Goal: Information Seeking & Learning: Learn about a topic

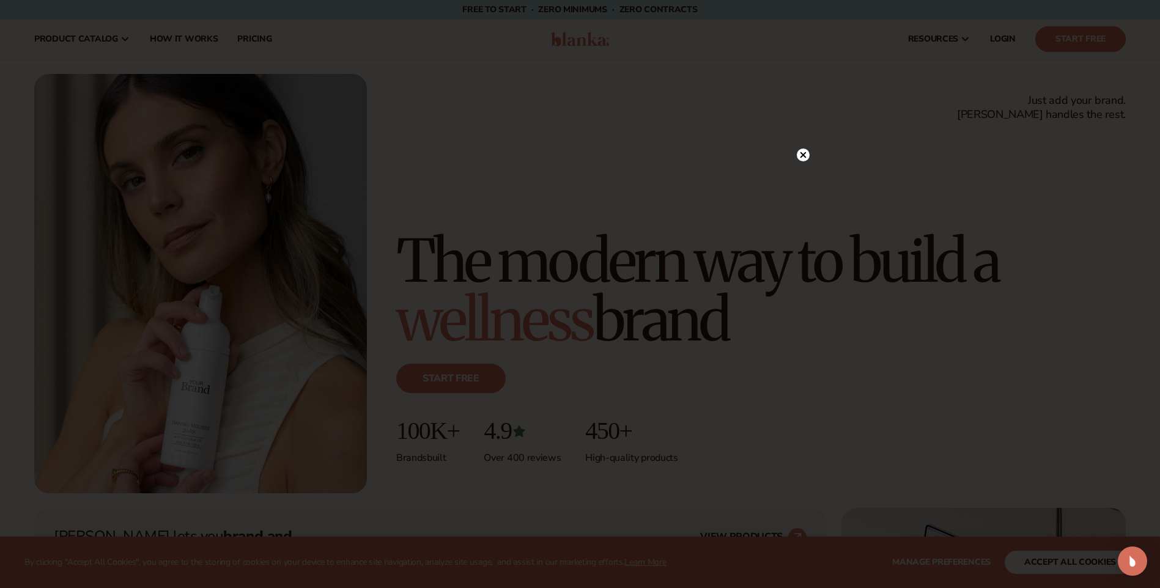
click at [800, 150] on circle at bounding box center [803, 155] width 13 height 13
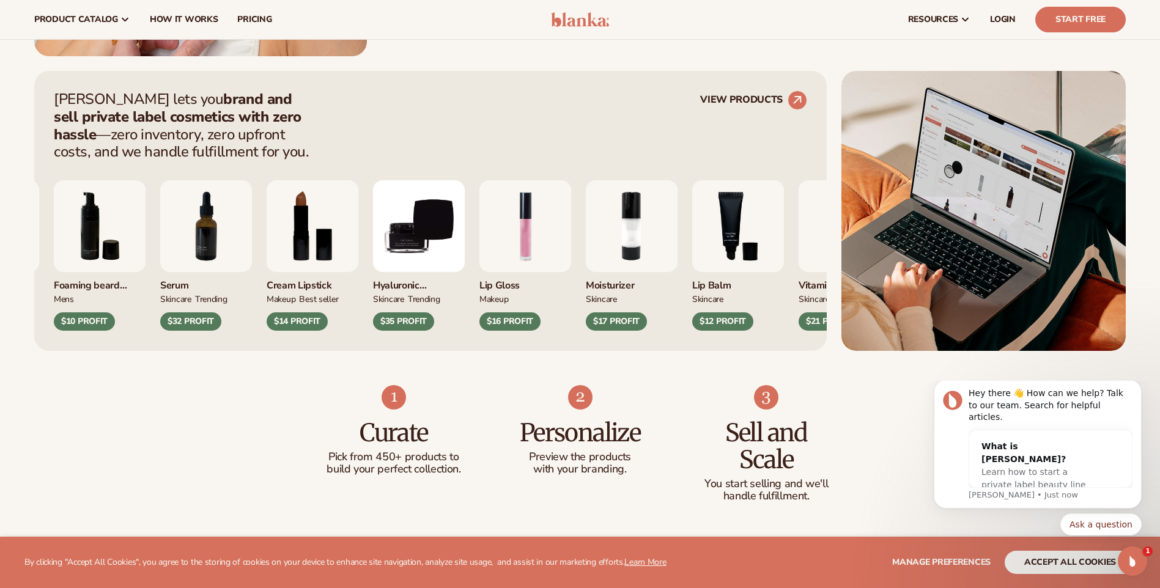
scroll to position [306, 0]
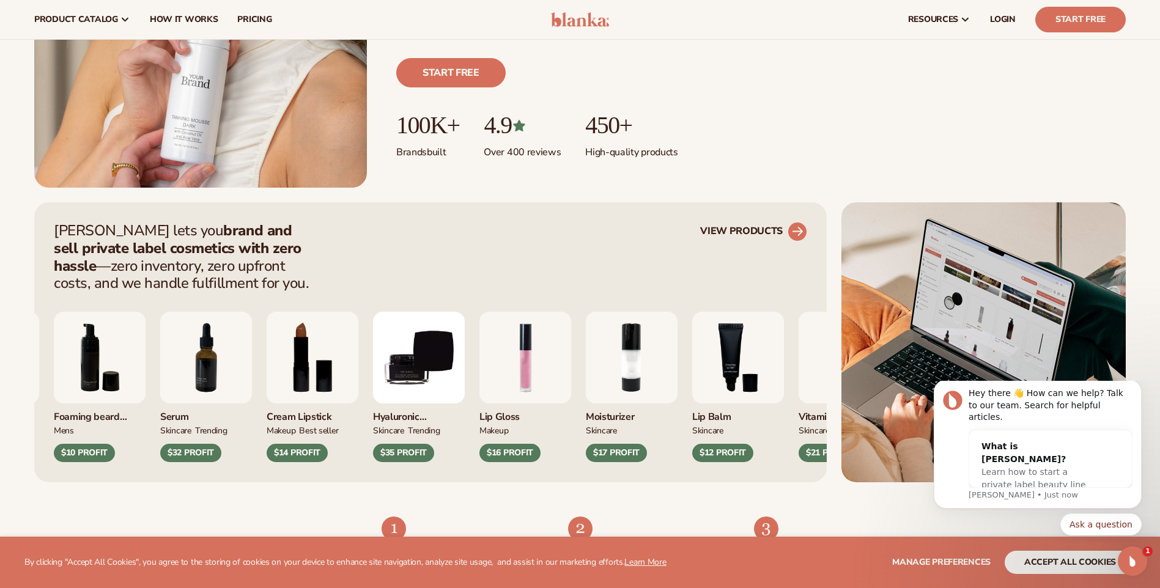
click at [792, 232] on circle at bounding box center [797, 231] width 27 height 27
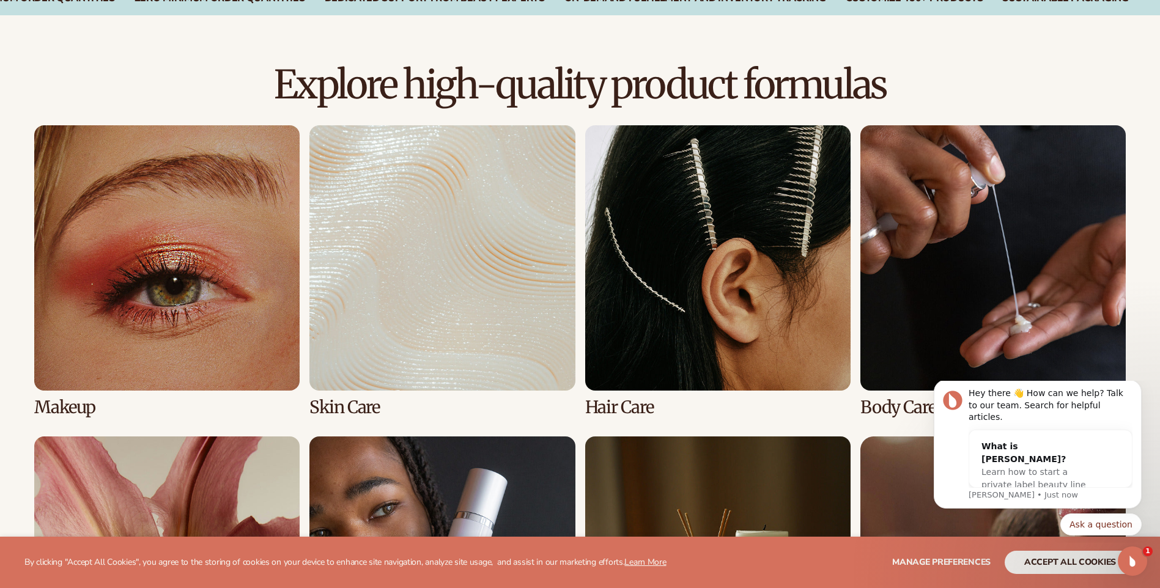
scroll to position [978, 0]
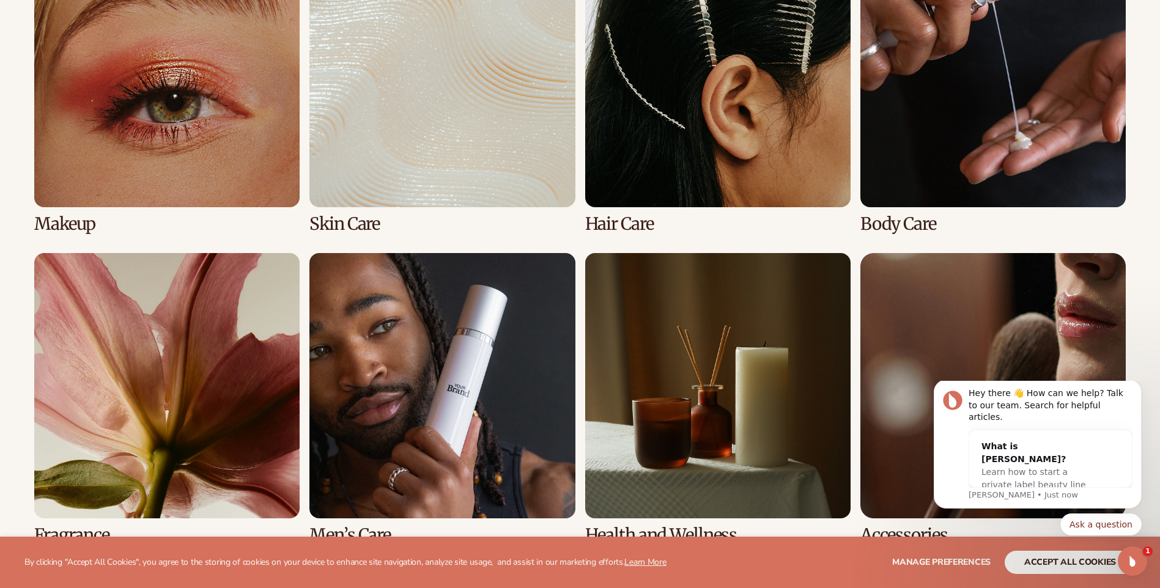
click at [443, 105] on link "2 / 8" at bounding box center [441, 88] width 265 height 292
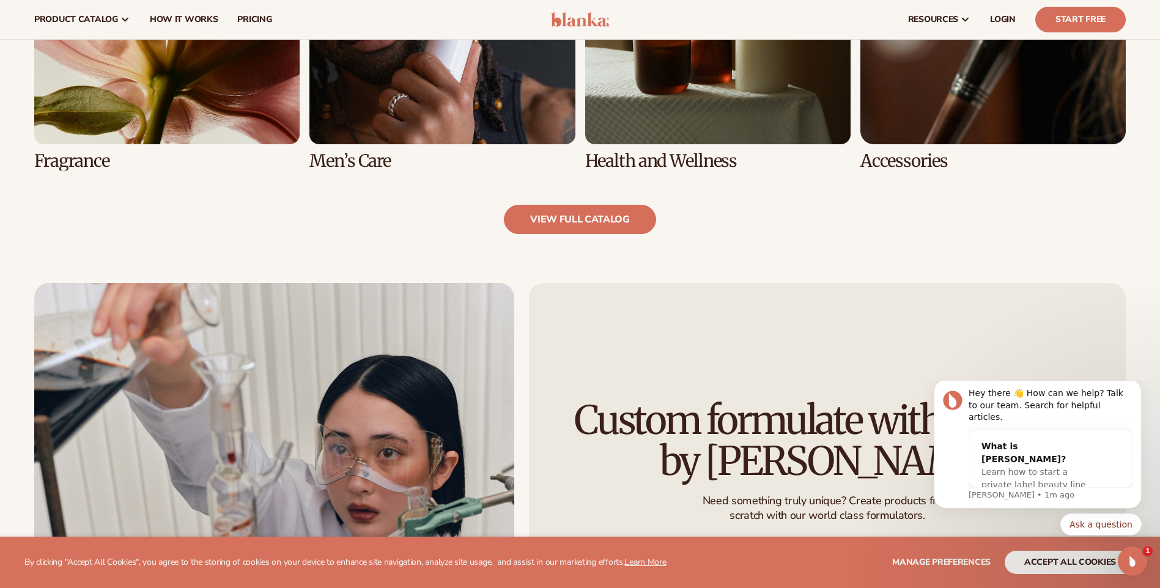
scroll to position [1349, 0]
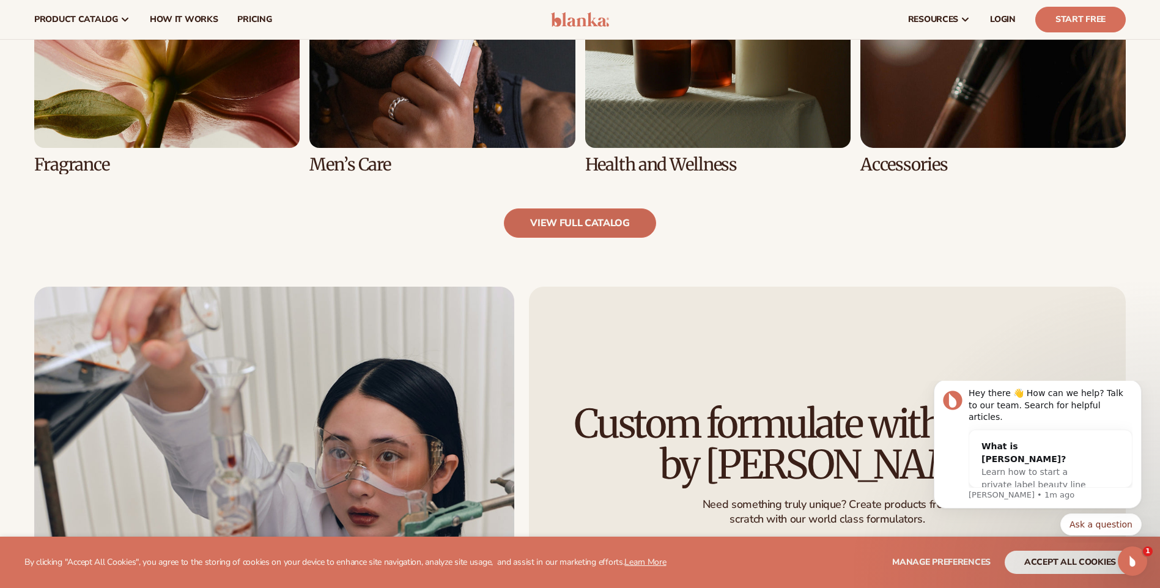
click at [613, 223] on link "view full catalog" at bounding box center [580, 223] width 152 height 29
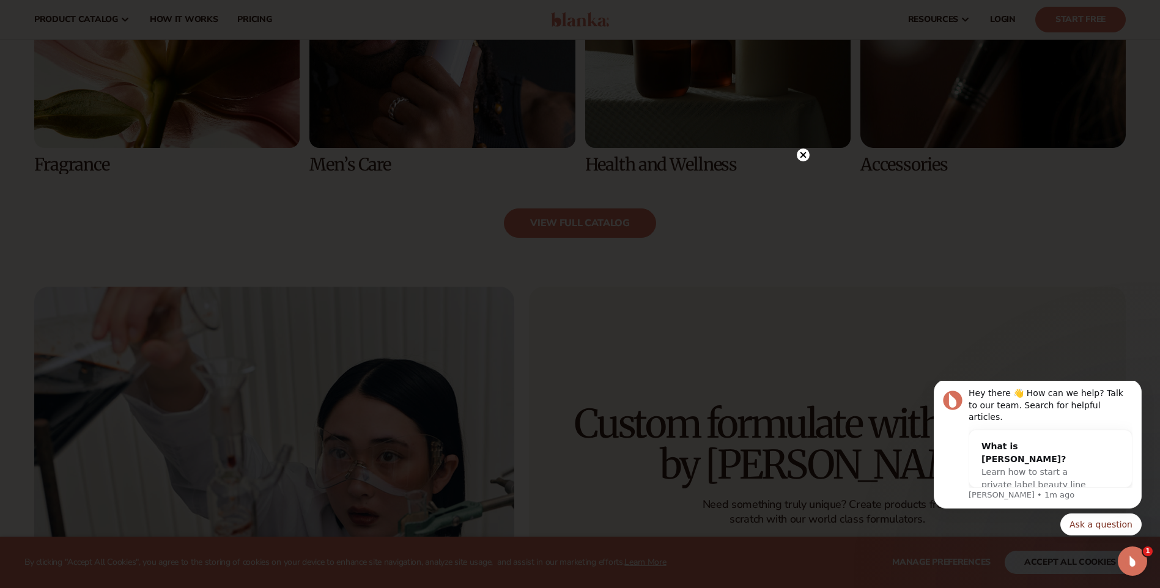
click at [807, 152] on circle at bounding box center [803, 155] width 13 height 13
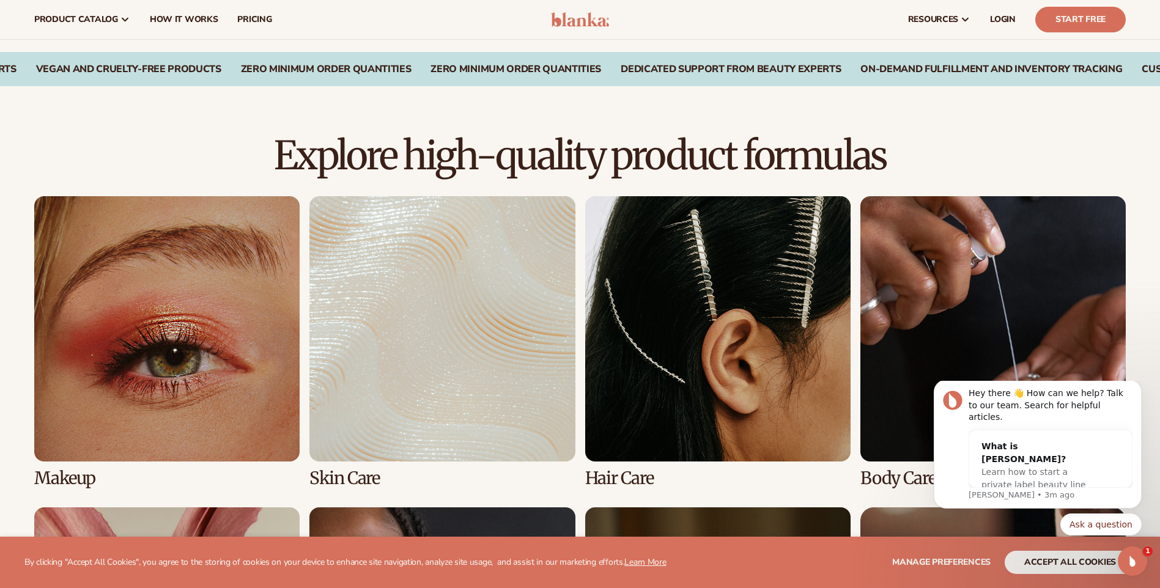
scroll to position [615, 0]
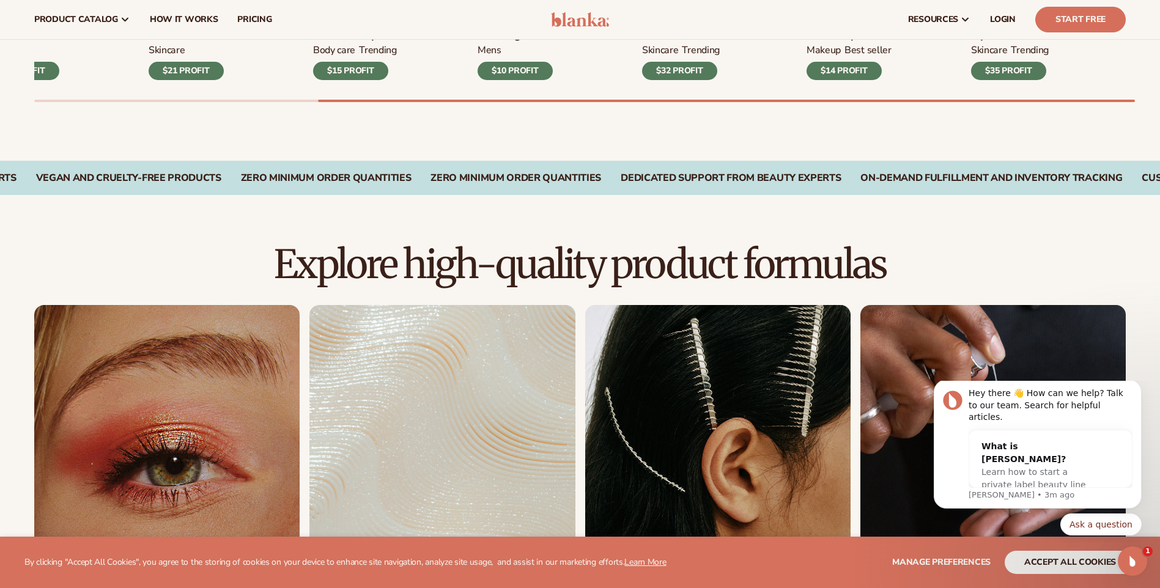
click at [423, 457] on link "2 / 8" at bounding box center [441, 451] width 265 height 292
click at [424, 457] on link "2 / 8" at bounding box center [441, 451] width 265 height 292
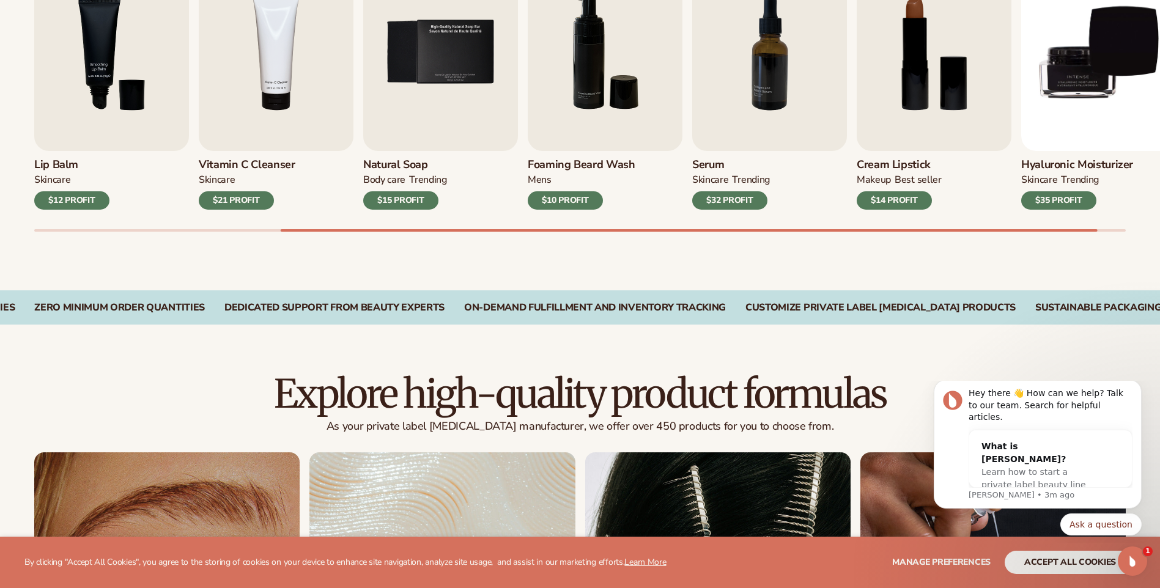
scroll to position [367, 0]
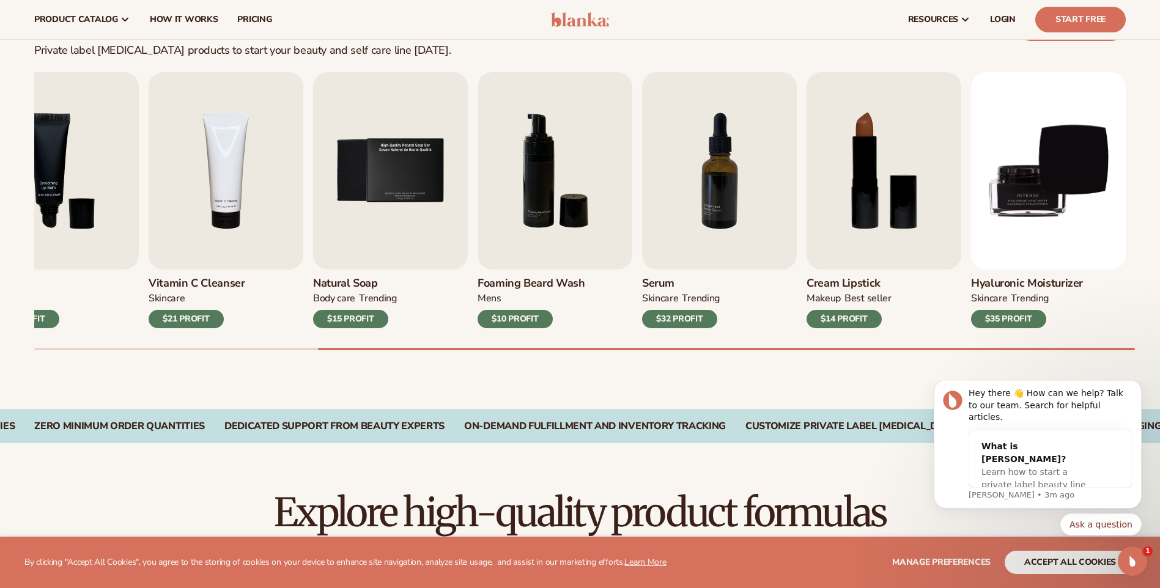
click at [1117, 350] on div at bounding box center [579, 349] width 1091 height 2
click at [809, 347] on div "Lip Gloss MAKEUP $16 PROFIT Moisturizer SKINCARE $17 PROFIT SKINCARE mens" at bounding box center [597, 211] width 1126 height 278
click at [549, 326] on div "$10 PROFIT" at bounding box center [515, 319] width 75 height 18
click at [896, 149] on img "8 / 9" at bounding box center [884, 171] width 155 height 198
click at [910, 177] on img "8 / 9" at bounding box center [884, 171] width 155 height 198
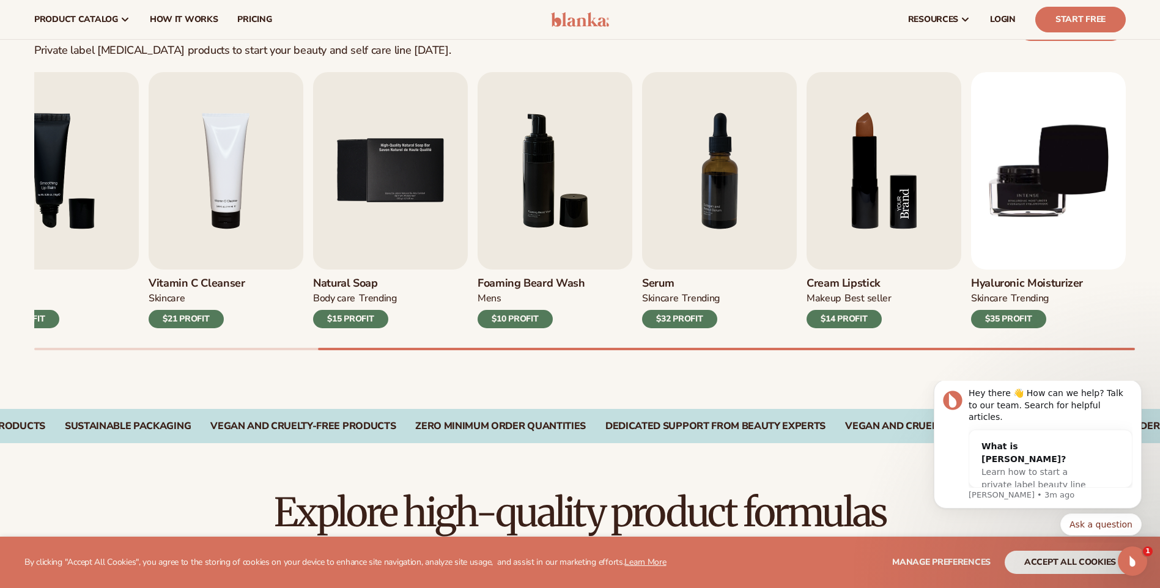
click at [910, 177] on img "8 / 9" at bounding box center [884, 171] width 155 height 198
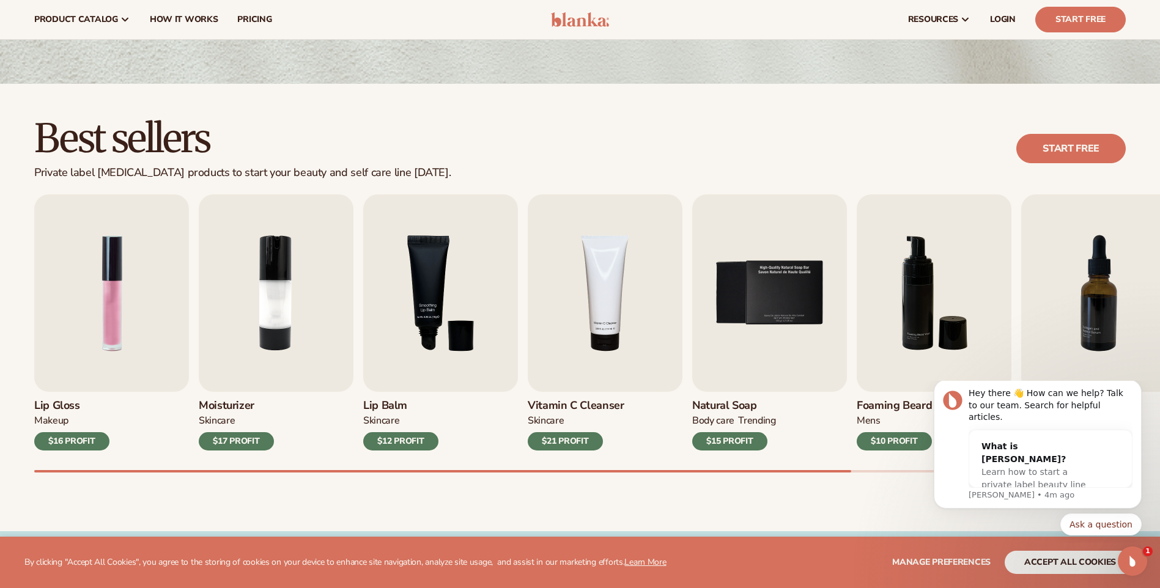
scroll to position [0, 0]
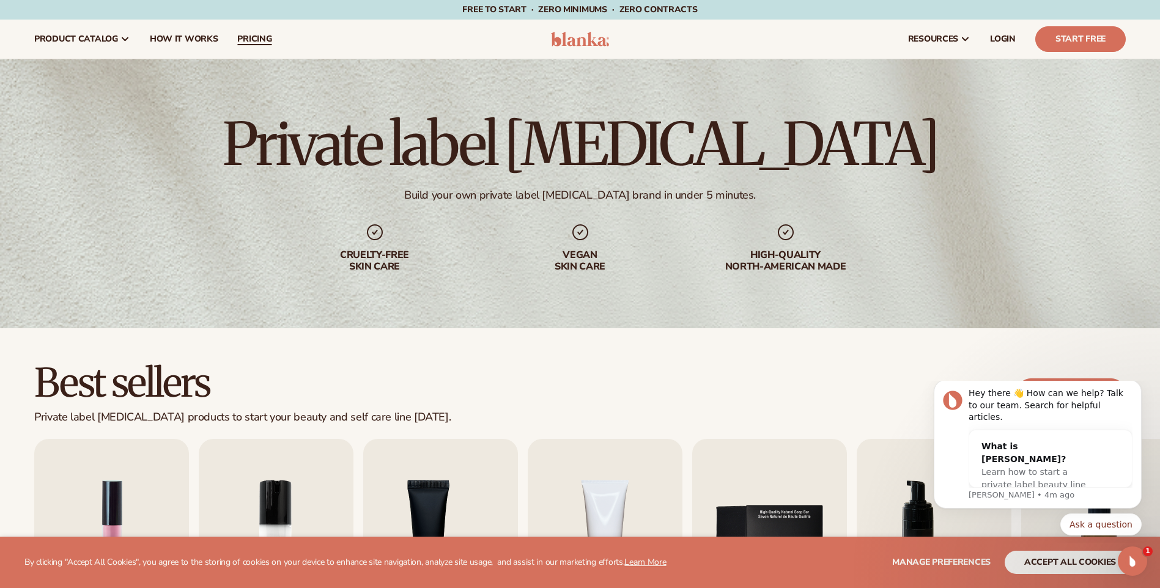
click at [254, 41] on span "pricing" at bounding box center [254, 39] width 34 height 10
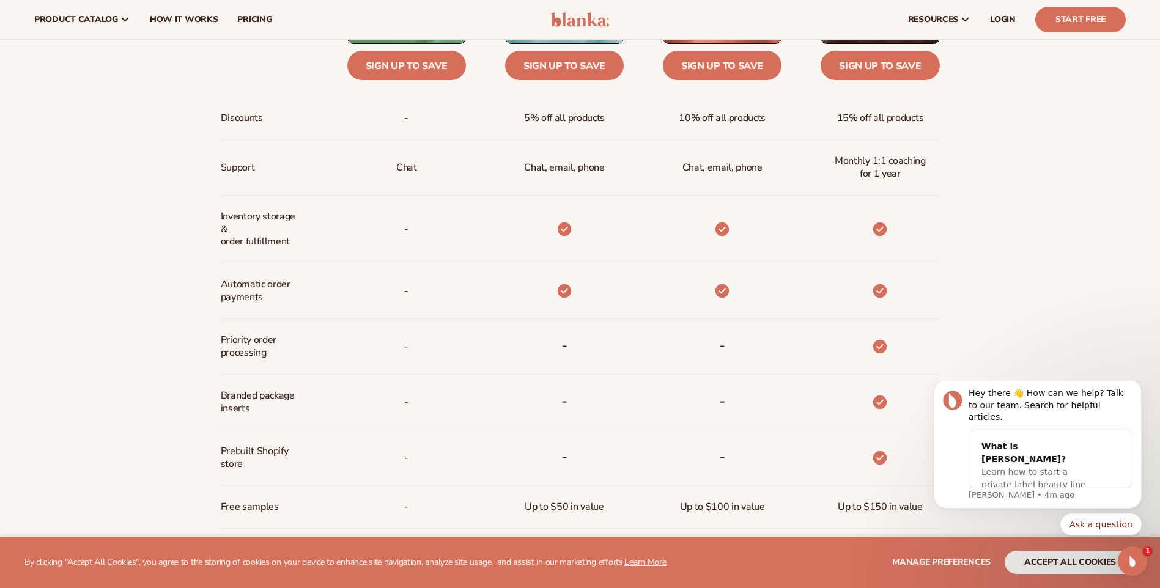
scroll to position [428, 0]
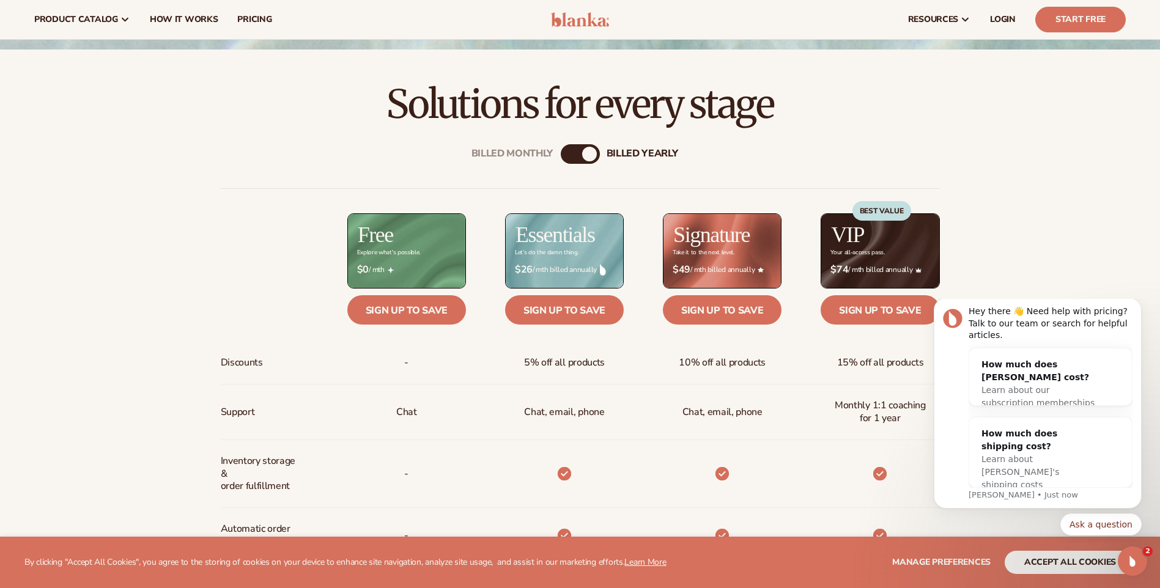
click at [566, 149] on div "Billed Monthly" at bounding box center [568, 154] width 15 height 15
click at [591, 151] on div "billed Yearly" at bounding box center [592, 154] width 15 height 15
click at [578, 148] on div "Billed Monthly billed Yearly" at bounding box center [580, 154] width 39 height 20
click at [578, 155] on div "Billed Monthly billed Yearly" at bounding box center [580, 154] width 39 height 20
click at [591, 155] on div "billed Yearly" at bounding box center [589, 154] width 15 height 15
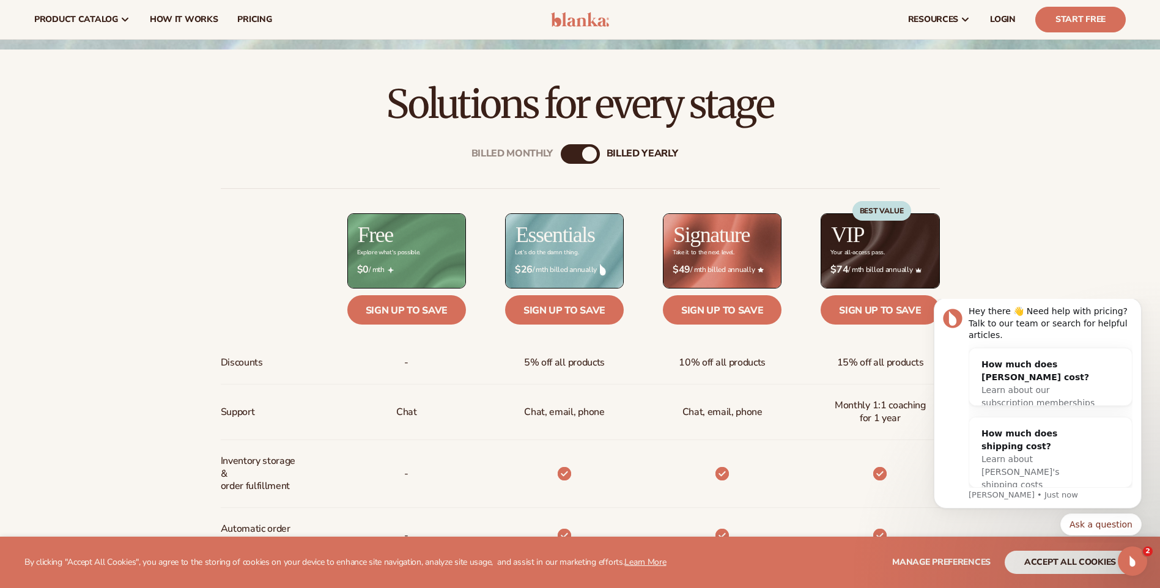
click at [579, 153] on div "Billed Monthly billed Yearly" at bounding box center [580, 154] width 39 height 20
click at [593, 158] on div "billed Yearly" at bounding box center [589, 154] width 15 height 15
click at [577, 154] on div "Billed Monthly billed Yearly" at bounding box center [580, 154] width 39 height 20
click at [590, 151] on div "billed Yearly" at bounding box center [589, 154] width 15 height 15
click at [567, 151] on div "Billed Monthly" at bounding box center [568, 154] width 15 height 15
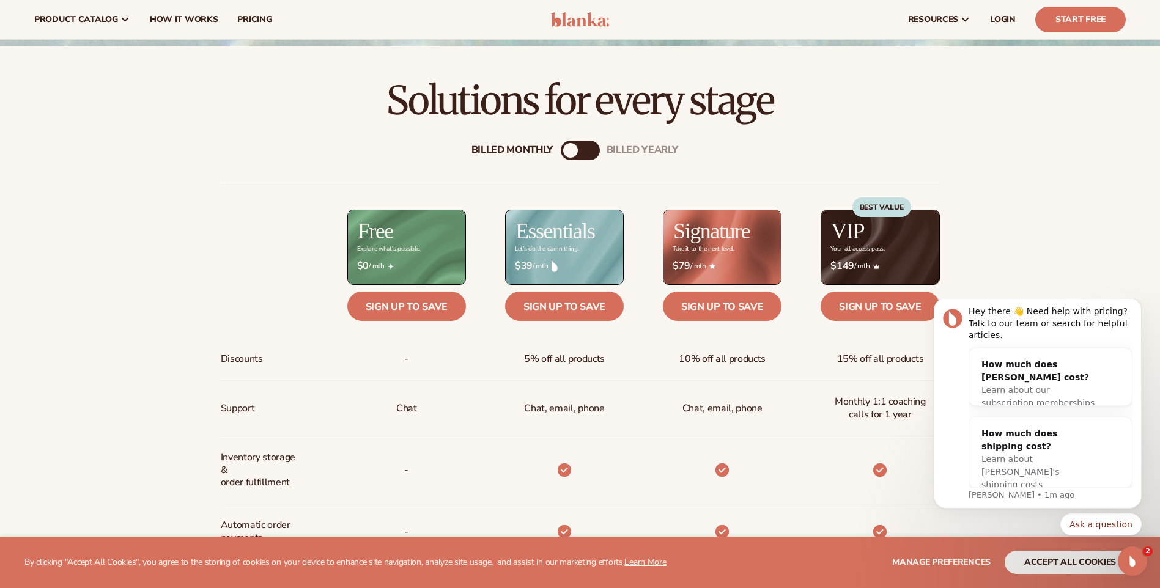
scroll to position [306, 0]
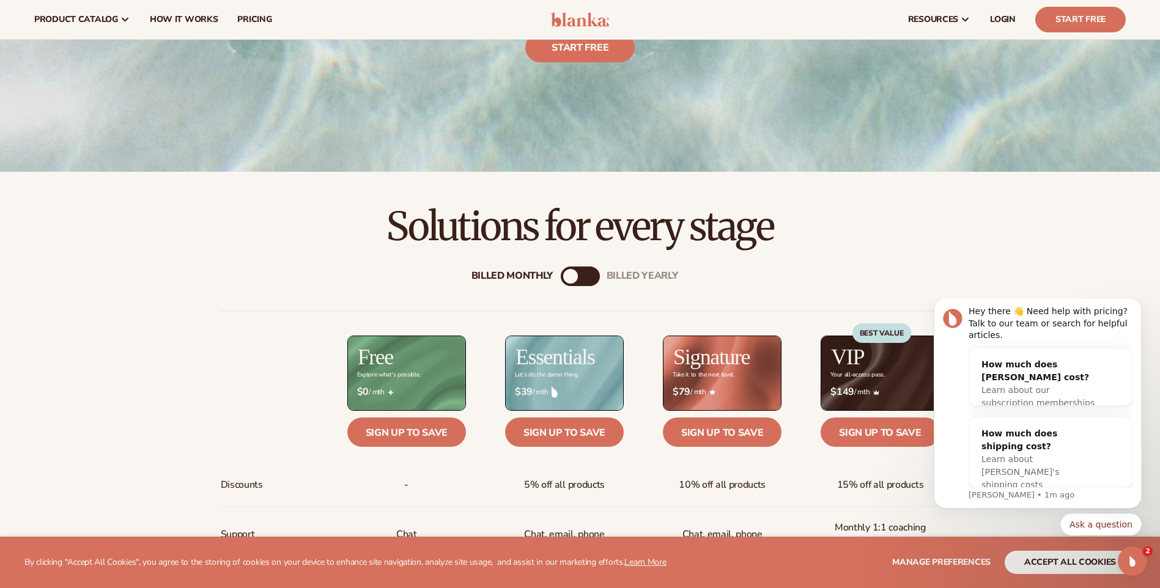
click at [579, 273] on div "Billed Monthly billed Yearly" at bounding box center [580, 277] width 39 height 20
click at [570, 275] on div "Billed Monthly" at bounding box center [570, 276] width 15 height 15
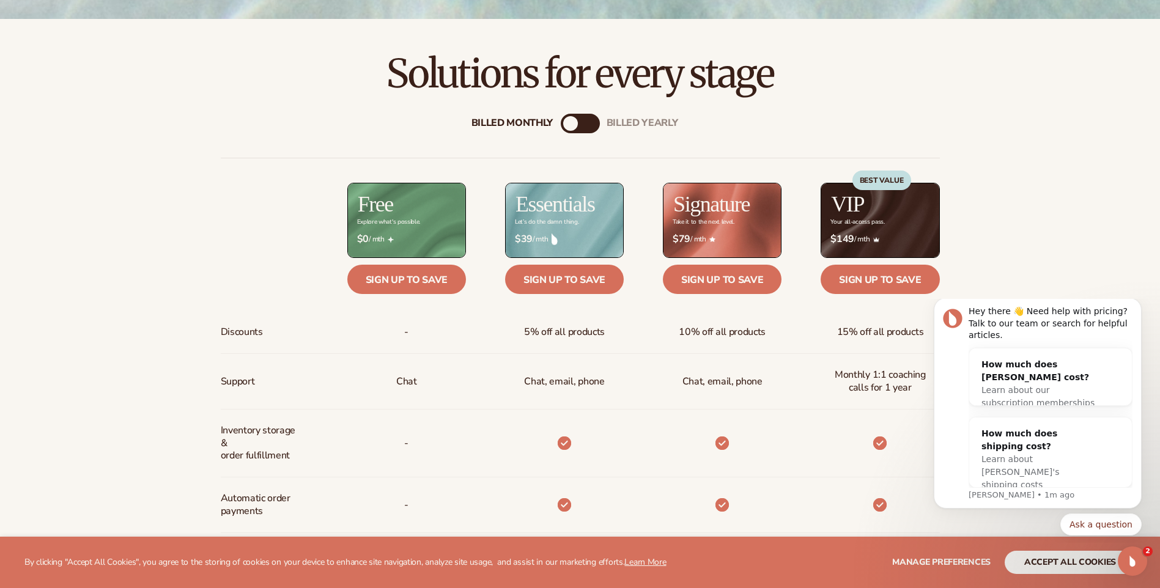
scroll to position [550, 0]
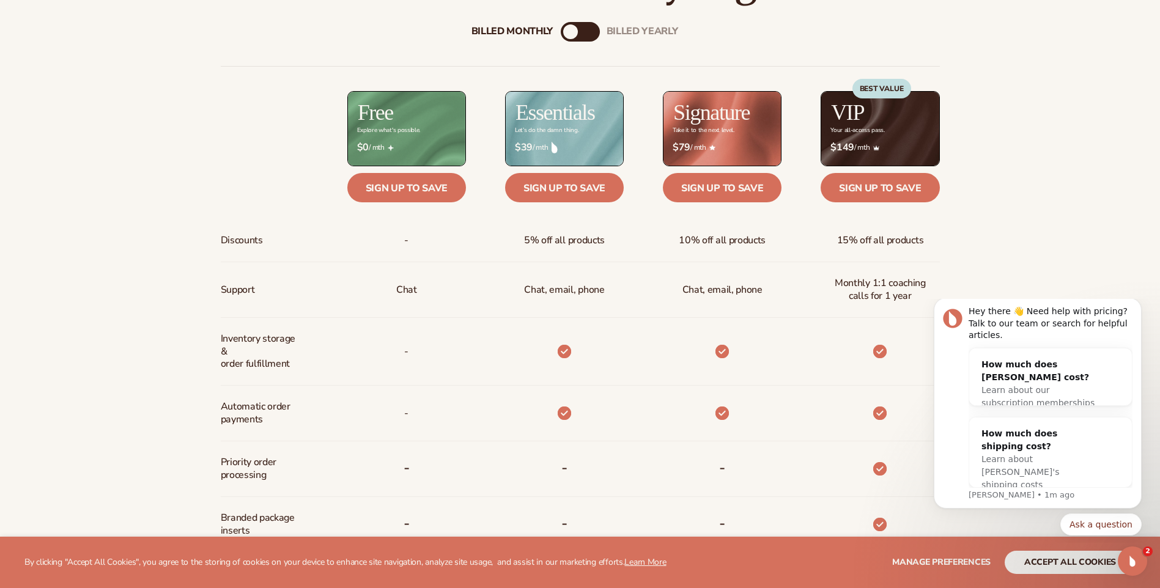
click at [873, 125] on div "BEST VALUE" at bounding box center [881, 116] width 59 height 74
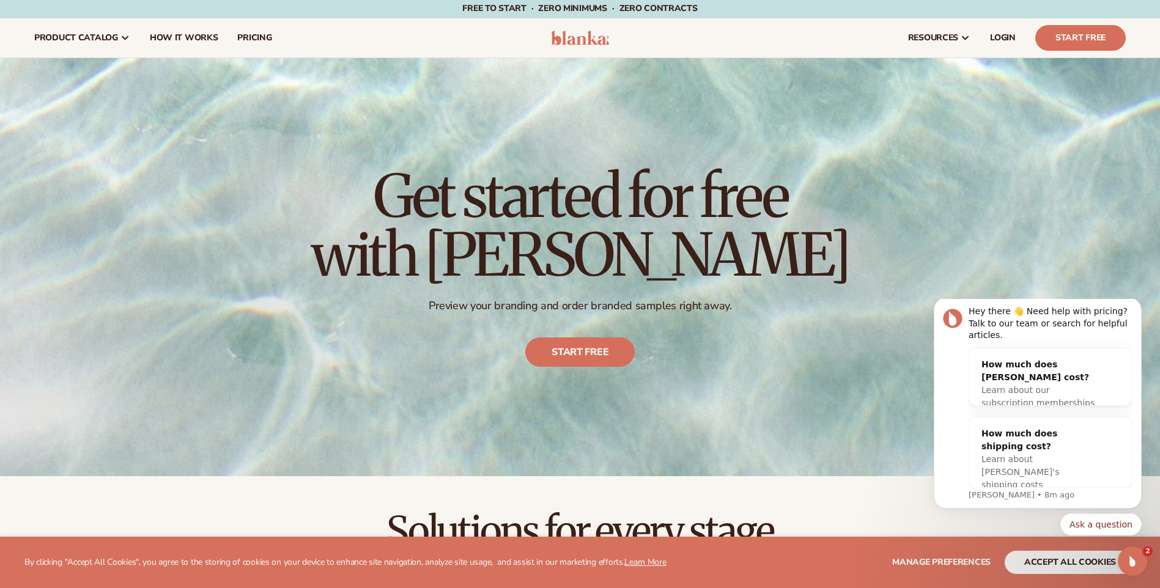
scroll to position [0, 0]
click at [166, 39] on span "How It Works" at bounding box center [184, 39] width 68 height 10
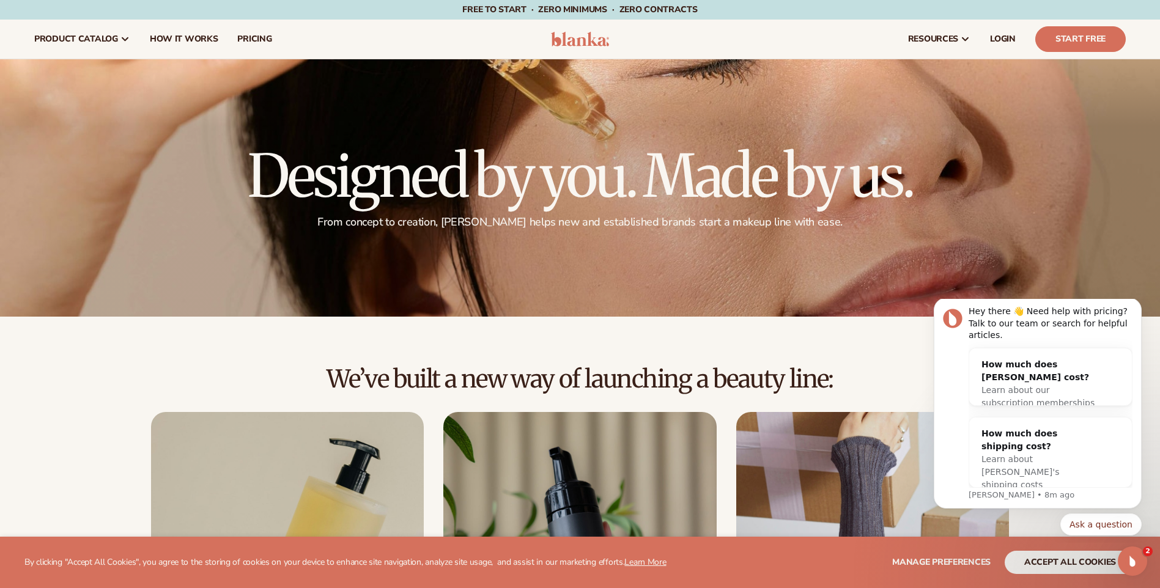
click at [290, 374] on h2 "We’ve built a new way of launching a beauty line:" at bounding box center [579, 379] width 1091 height 27
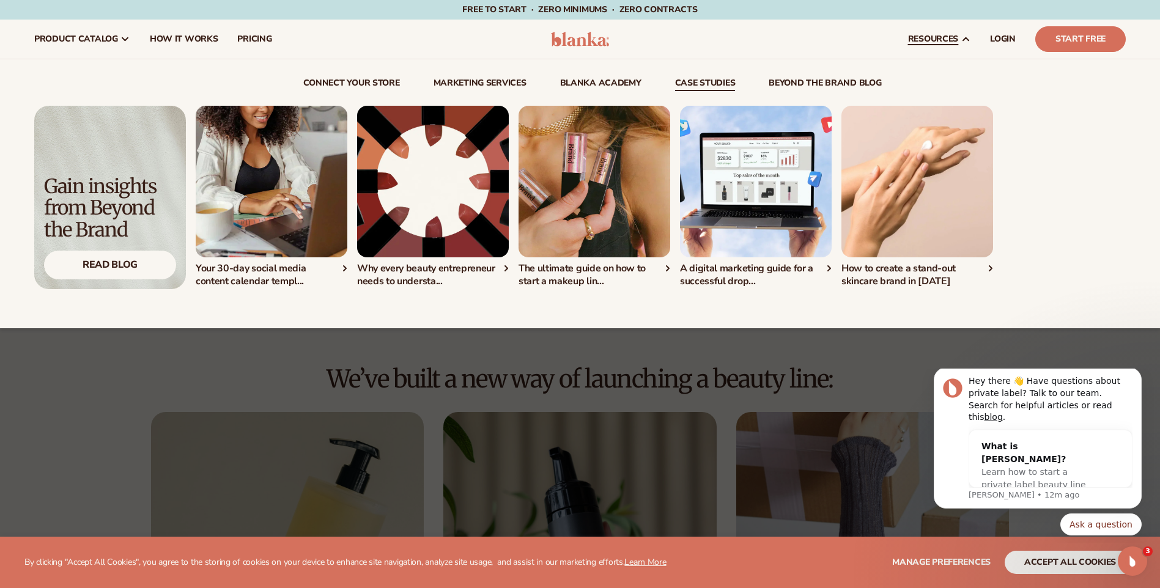
click at [705, 85] on link "case studies" at bounding box center [705, 85] width 61 height 12
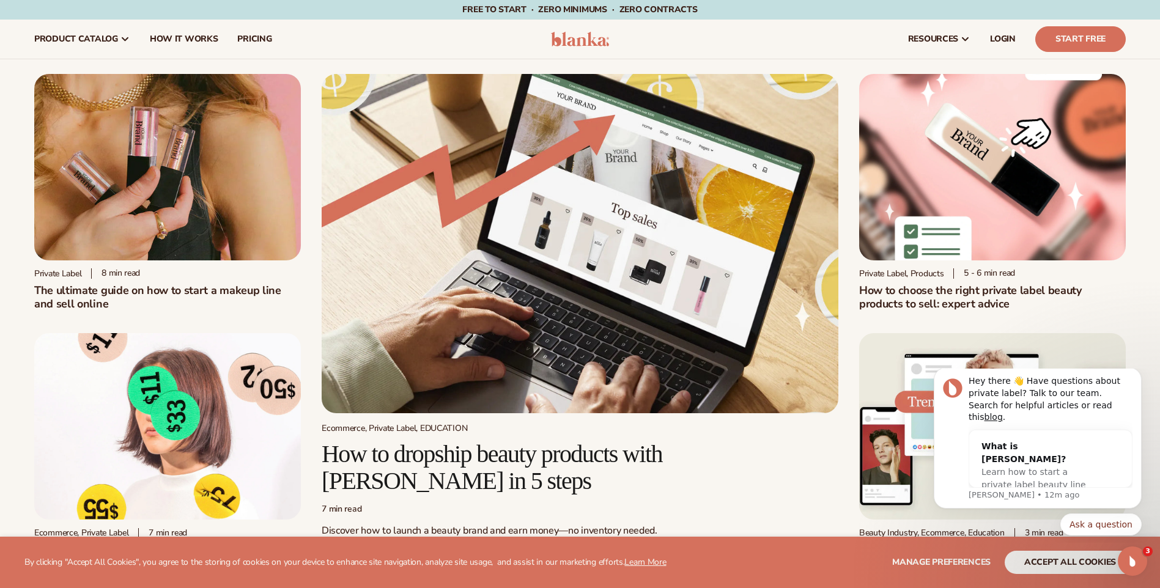
click at [1033, 156] on img at bounding box center [992, 167] width 267 height 186
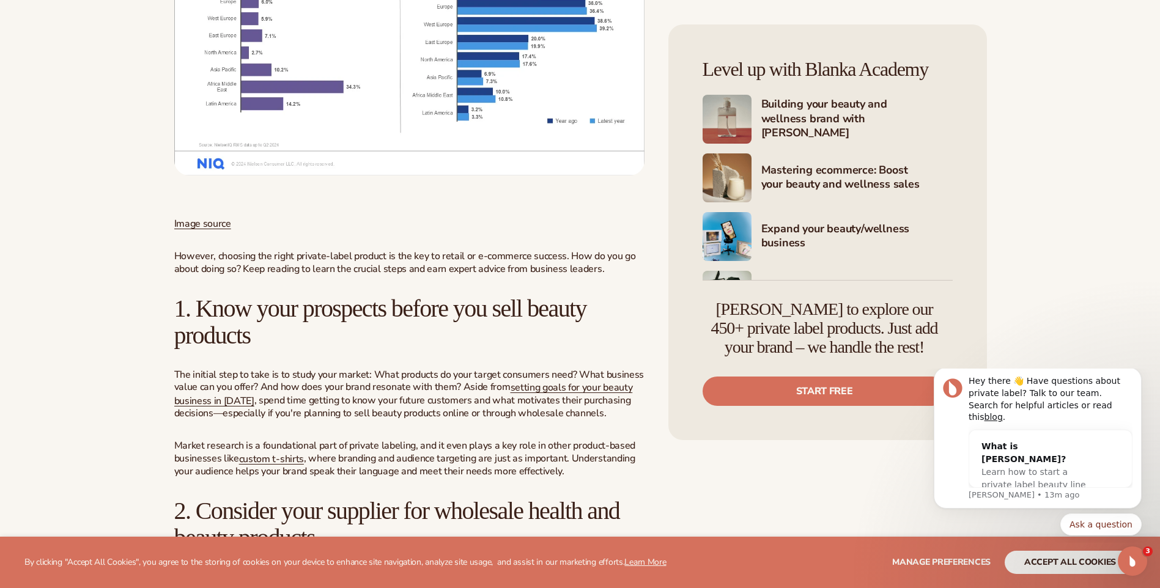
scroll to position [917, 0]
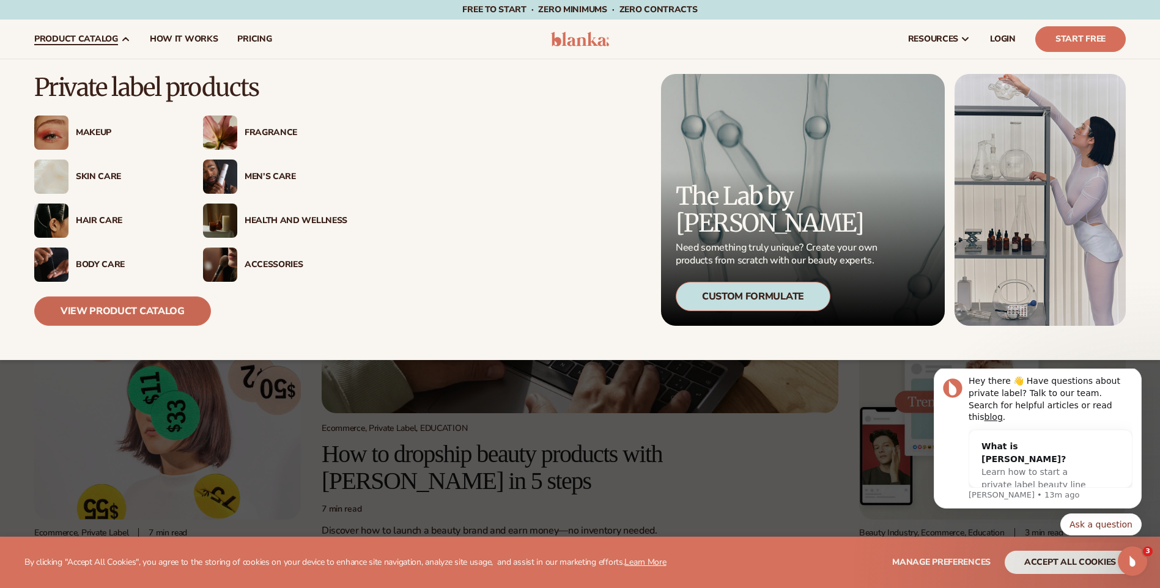
click at [177, 312] on link "View Product Catalog" at bounding box center [122, 311] width 177 height 29
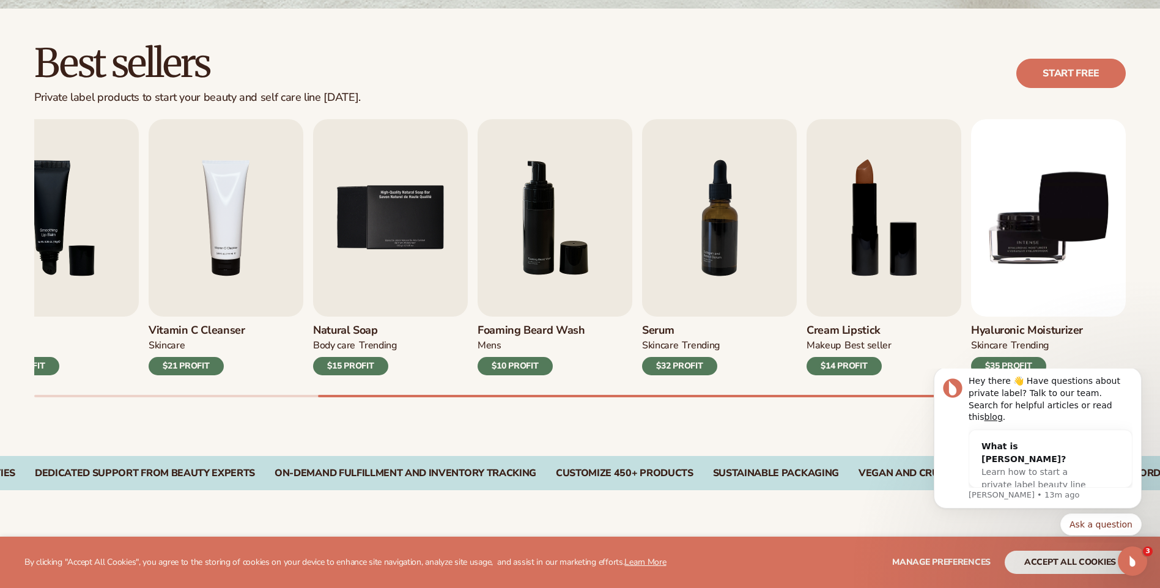
scroll to position [339, 0]
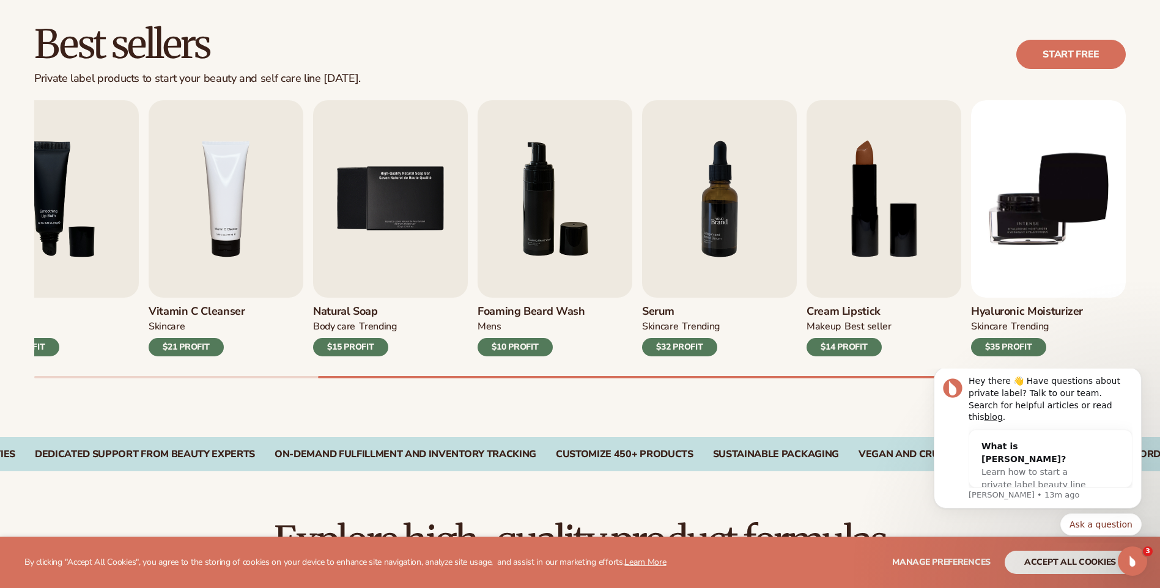
click at [715, 237] on img "7 / 9" at bounding box center [719, 199] width 155 height 198
click at [728, 210] on img "7 / 9" at bounding box center [719, 199] width 155 height 198
click at [264, 231] on img "4 / 9" at bounding box center [226, 199] width 155 height 198
click at [246, 257] on img "4 / 9" at bounding box center [226, 199] width 155 height 198
click at [202, 352] on div "$21 PROFIT" at bounding box center [186, 347] width 75 height 18
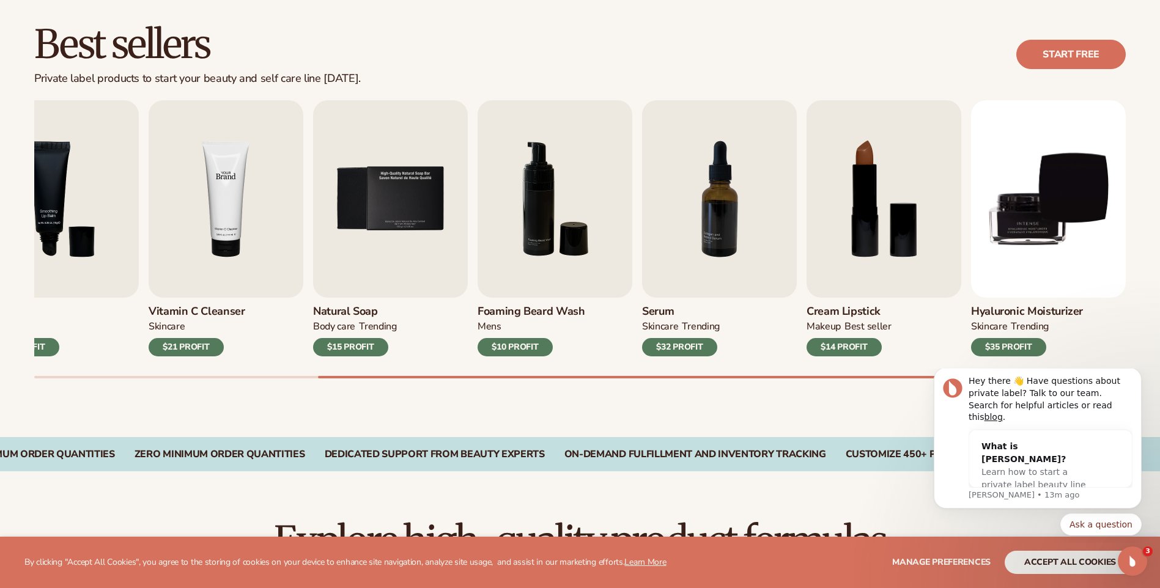
click at [207, 280] on img "4 / 9" at bounding box center [226, 199] width 155 height 198
click at [199, 311] on h3 "Vitamin C Cleanser" at bounding box center [197, 311] width 97 height 13
click at [199, 313] on h3 "Vitamin C Cleanser" at bounding box center [197, 311] width 97 height 13
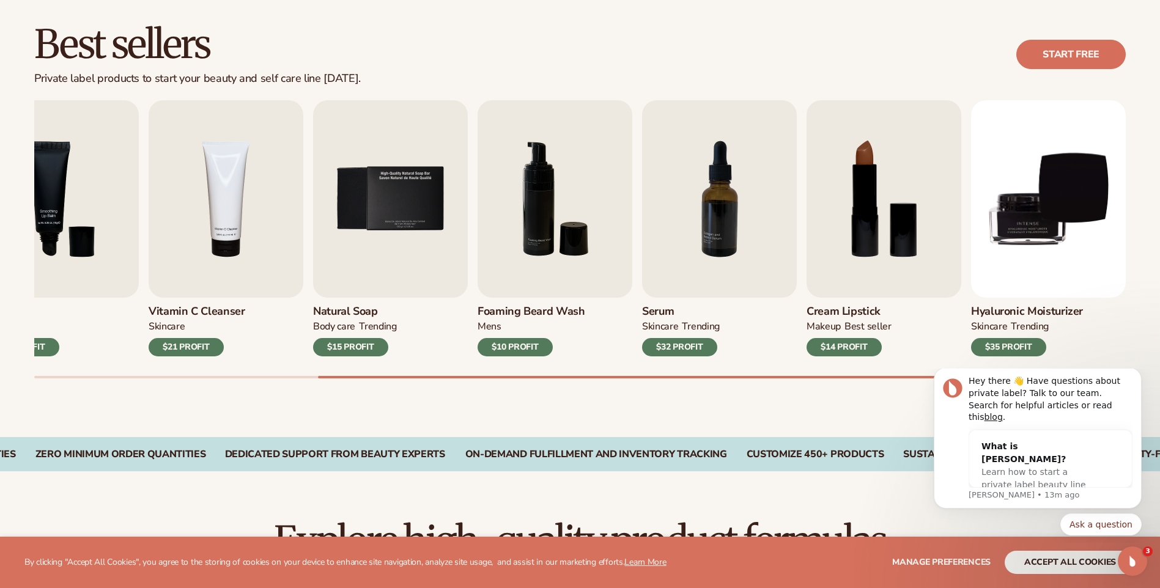
click at [199, 313] on h3 "Vitamin C Cleanser" at bounding box center [197, 311] width 97 height 13
click at [223, 238] on img "4 / 9" at bounding box center [226, 199] width 155 height 198
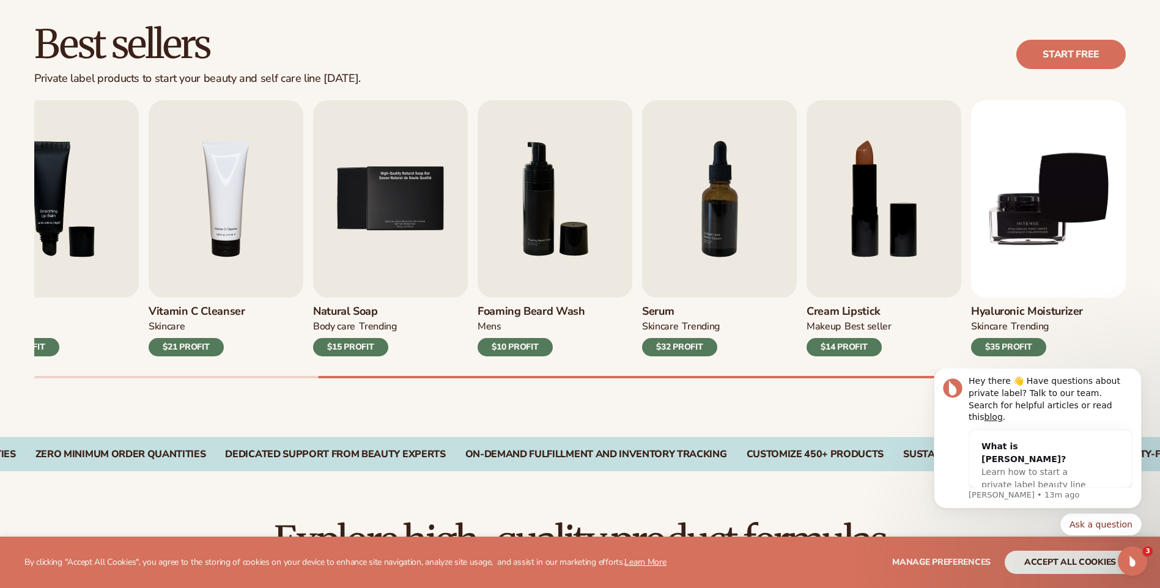
click at [202, 352] on div "$21 PROFIT" at bounding box center [186, 347] width 75 height 18
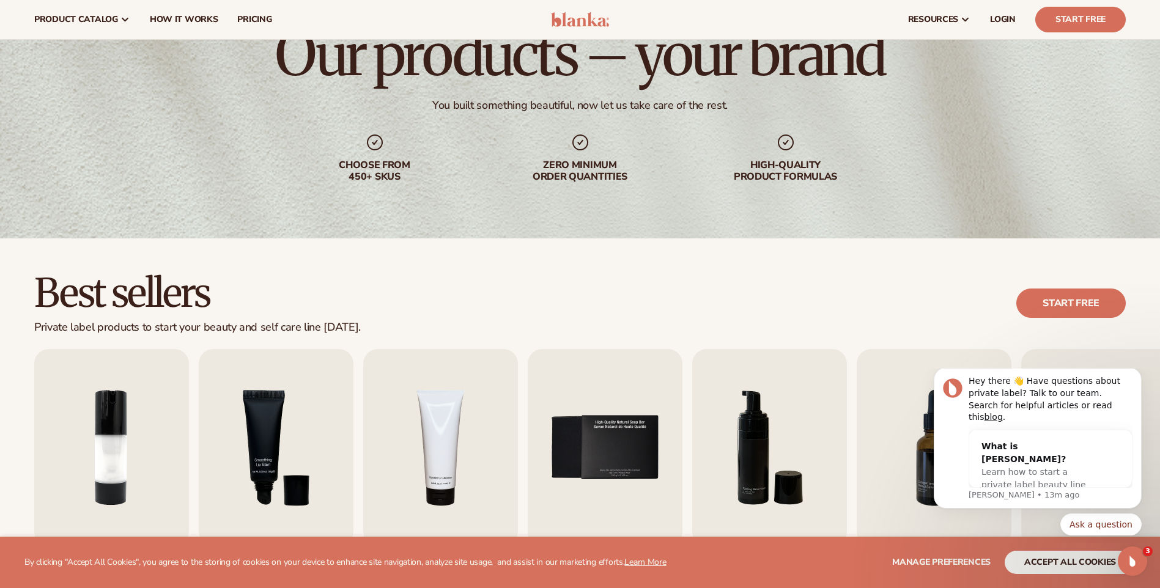
scroll to position [33, 0]
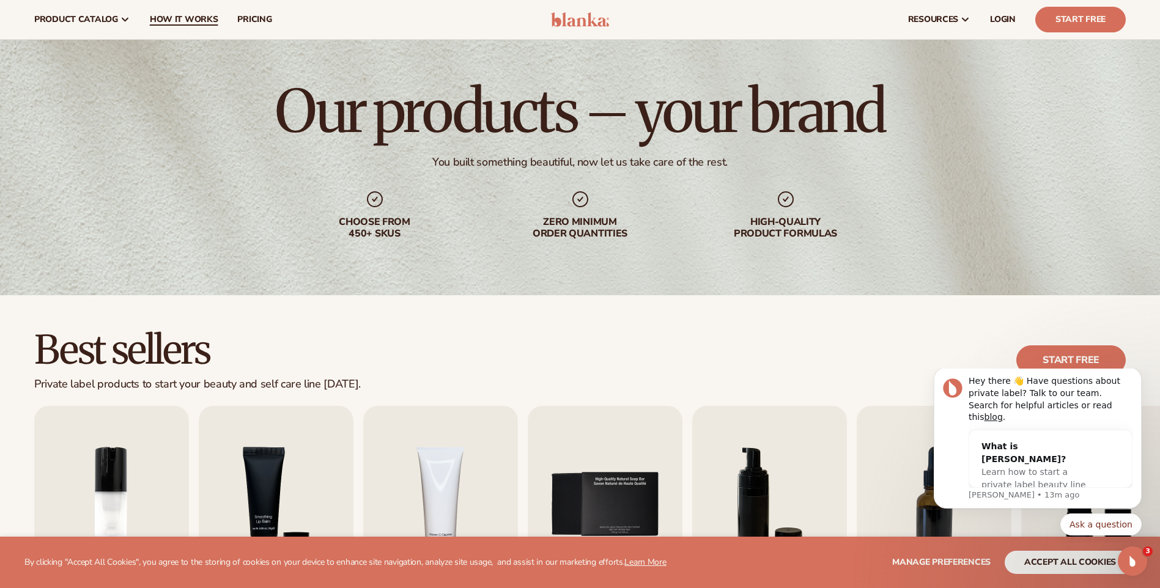
click at [150, 15] on span "How It Works" at bounding box center [184, 20] width 68 height 10
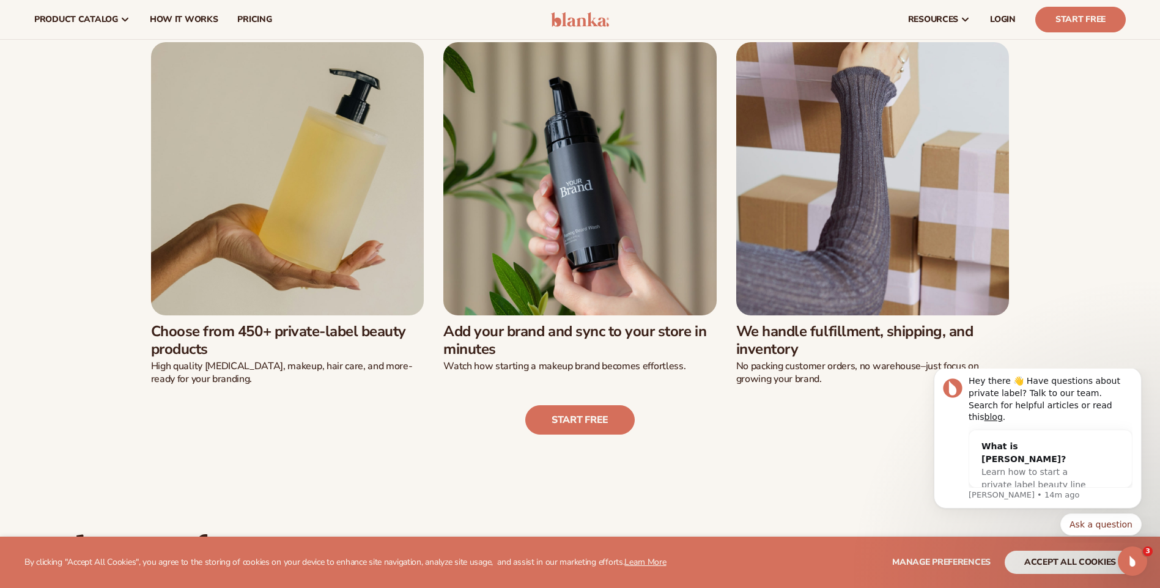
scroll to position [245, 0]
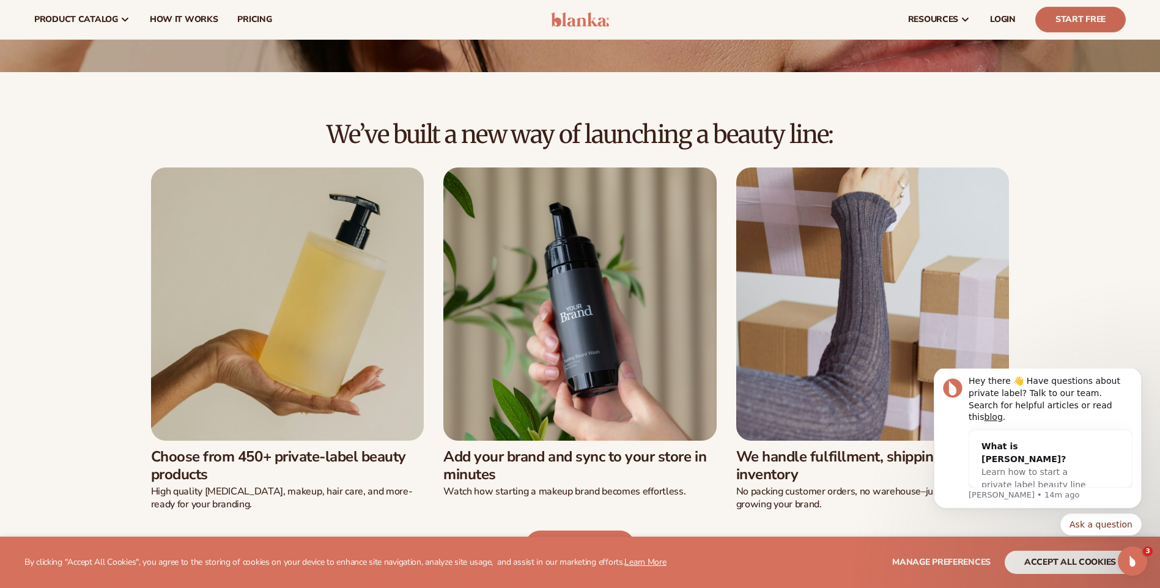
click at [1053, 10] on link "Start Free" at bounding box center [1080, 20] width 90 height 26
